Goal: Task Accomplishment & Management: Use online tool/utility

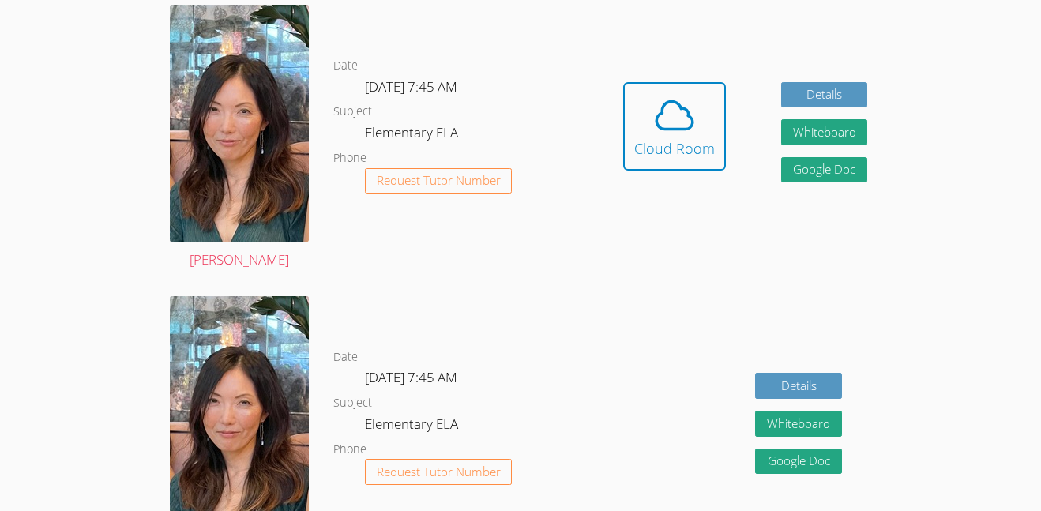
scroll to position [499, 0]
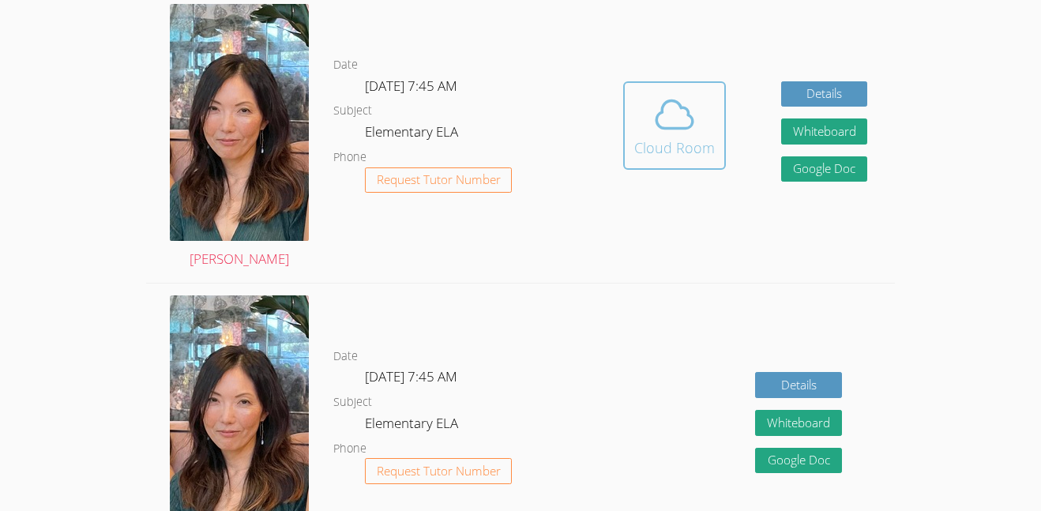
click at [691, 111] on icon at bounding box center [674, 114] width 44 height 44
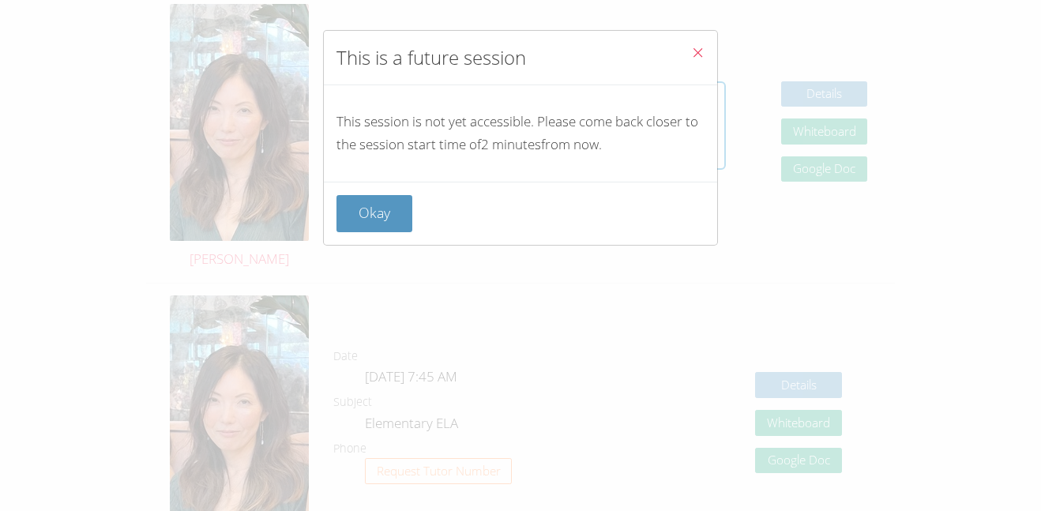
click at [697, 57] on icon "Close" at bounding box center [697, 52] width 13 height 13
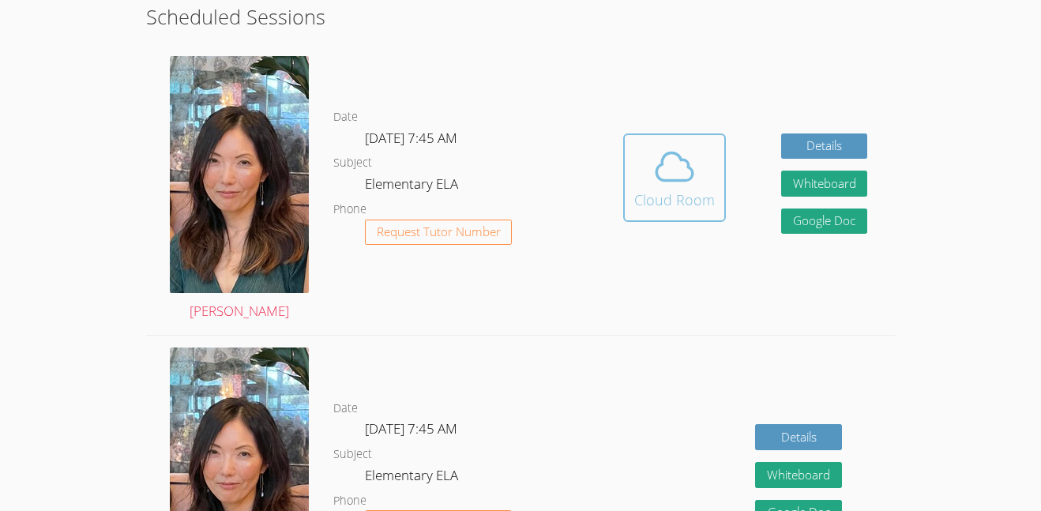
scroll to position [448, 0]
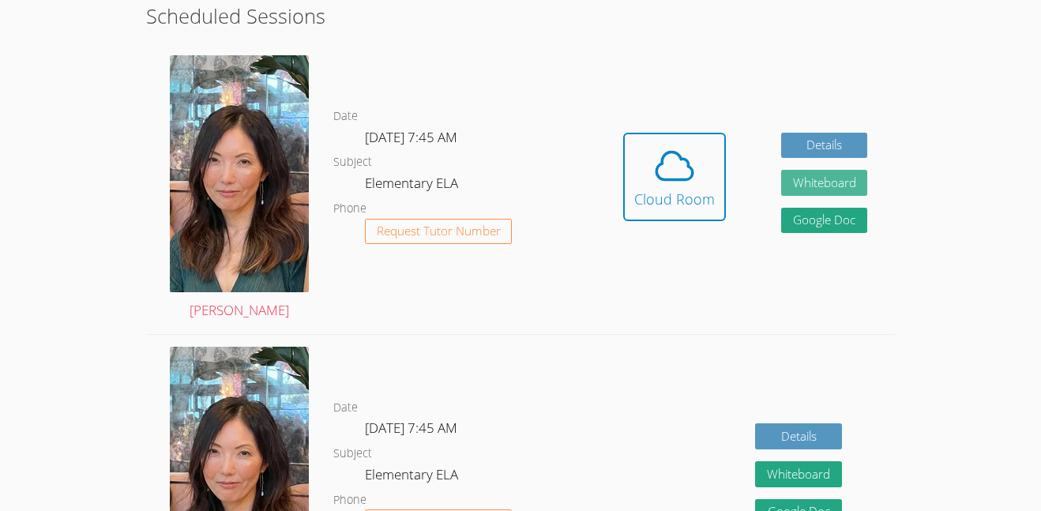
click at [822, 187] on button "Whiteboard" at bounding box center [824, 183] width 87 height 26
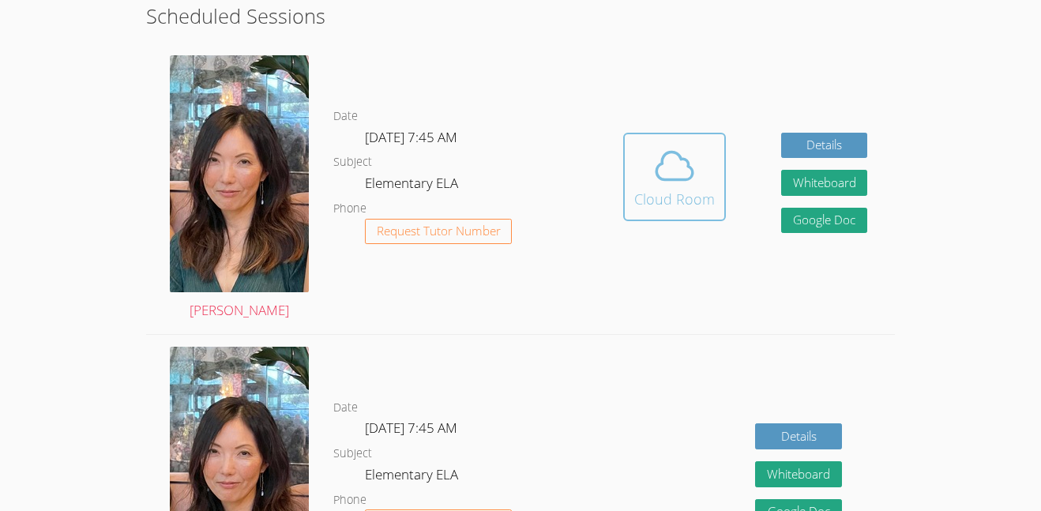
click at [656, 165] on icon at bounding box center [674, 166] width 44 height 44
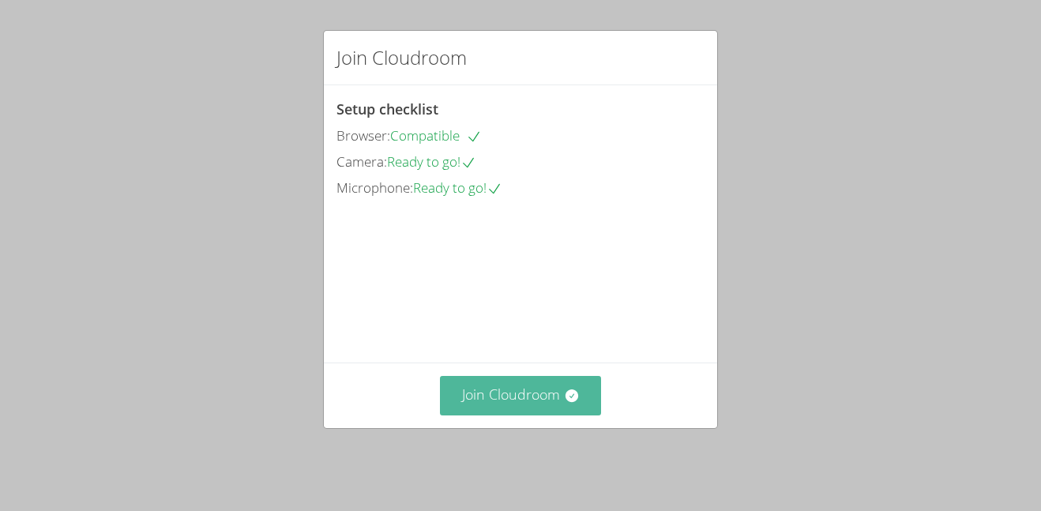
click at [551, 412] on button "Join Cloudroom" at bounding box center [521, 395] width 162 height 39
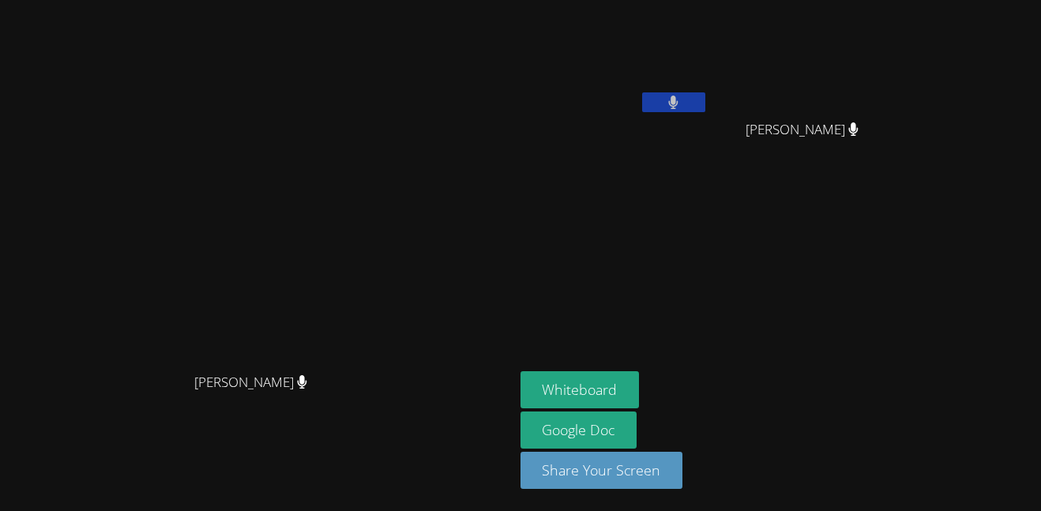
click at [678, 98] on icon at bounding box center [673, 102] width 10 height 13
click at [682, 60] on video at bounding box center [615, 59] width 188 height 106
click at [705, 97] on button at bounding box center [673, 102] width 63 height 20
click at [705, 103] on button at bounding box center [673, 102] width 63 height 20
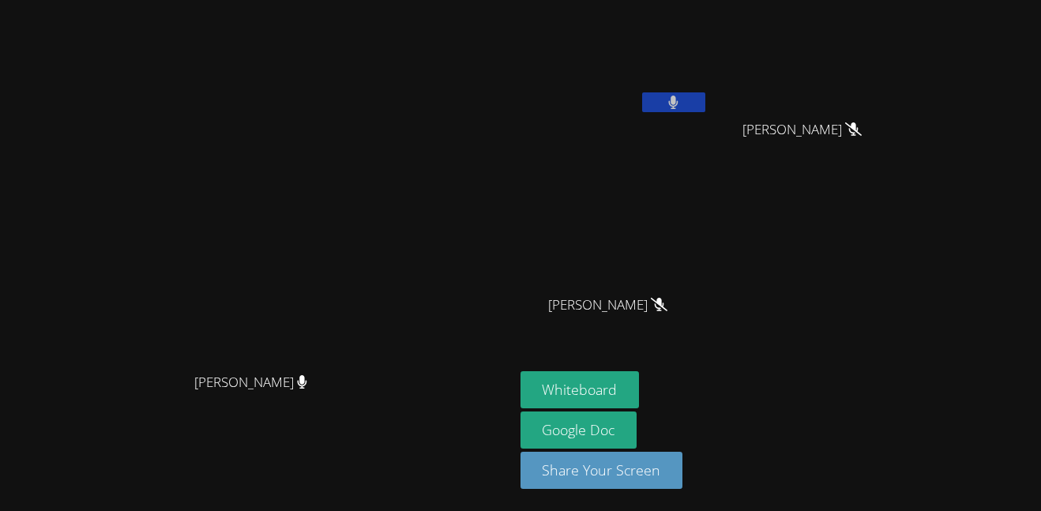
click at [705, 105] on button at bounding box center [673, 102] width 63 height 20
click at [705, 94] on button at bounding box center [673, 102] width 63 height 20
click at [705, 97] on button at bounding box center [673, 102] width 63 height 20
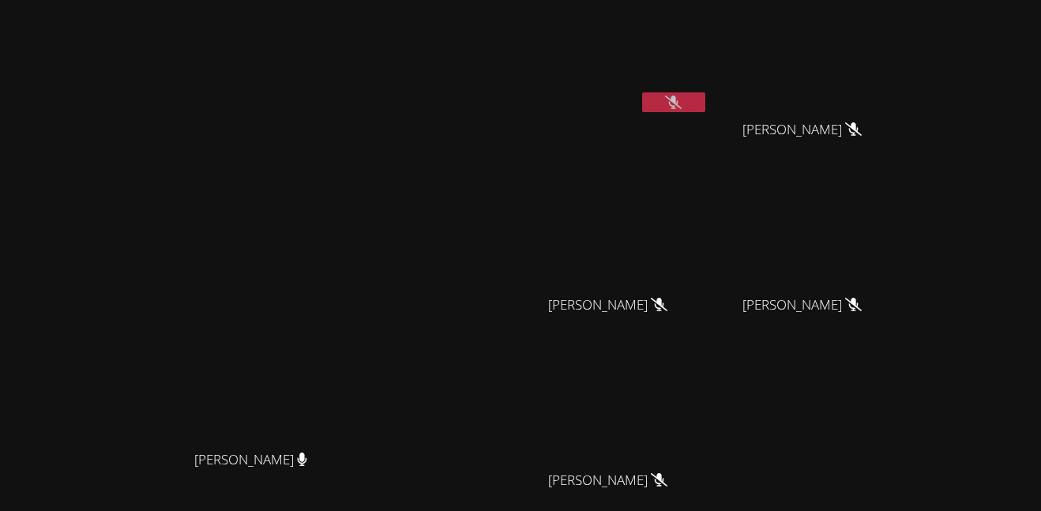
click at [708, 91] on video at bounding box center [615, 59] width 188 height 106
click at [705, 103] on button at bounding box center [673, 102] width 63 height 20
click at [705, 100] on button at bounding box center [673, 102] width 63 height 20
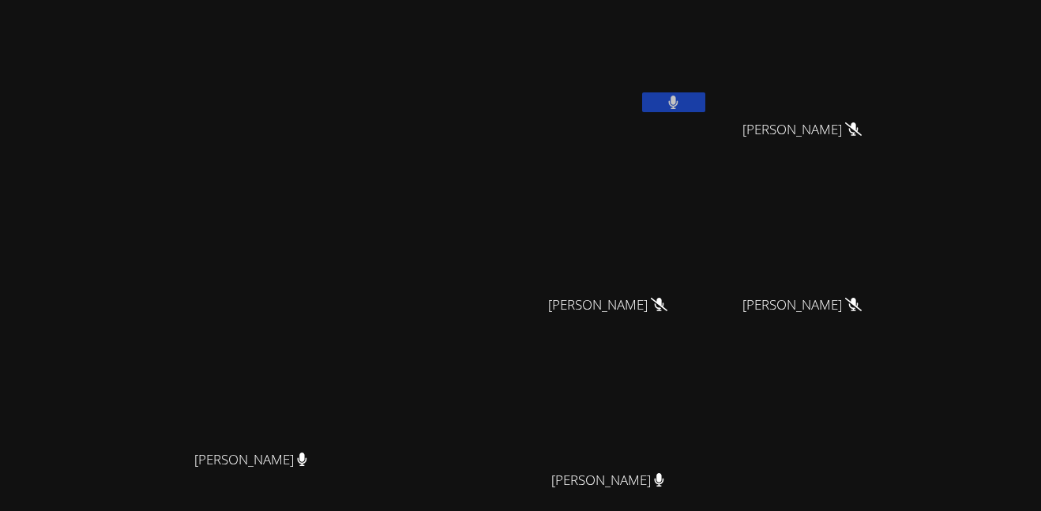
click at [705, 107] on button at bounding box center [673, 102] width 63 height 20
click at [705, 98] on button at bounding box center [673, 102] width 63 height 20
click at [705, 97] on button at bounding box center [673, 102] width 63 height 20
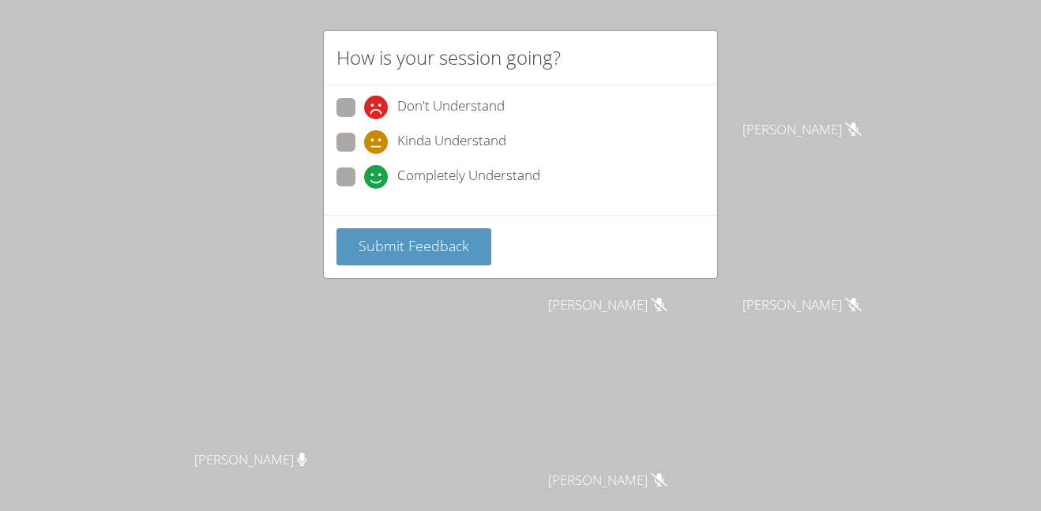
click at [364, 189] on span at bounding box center [364, 189] width 0 height 0
click at [364, 181] on input "Completely Understand" at bounding box center [370, 173] width 13 height 13
radio input "true"
click at [437, 250] on span "Submit Feedback" at bounding box center [414, 245] width 111 height 19
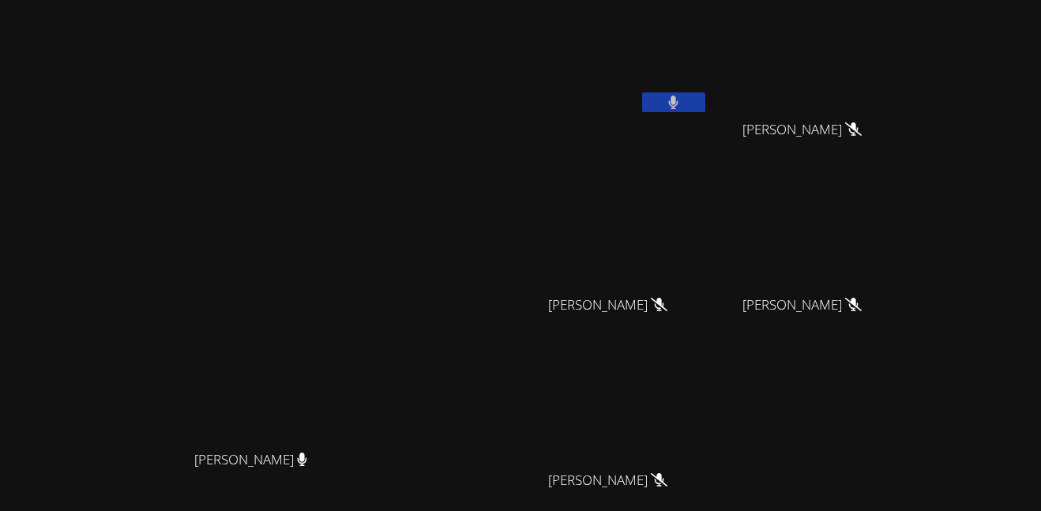
click at [705, 97] on button at bounding box center [673, 102] width 63 height 20
